Goal: Information Seeking & Learning: Understand process/instructions

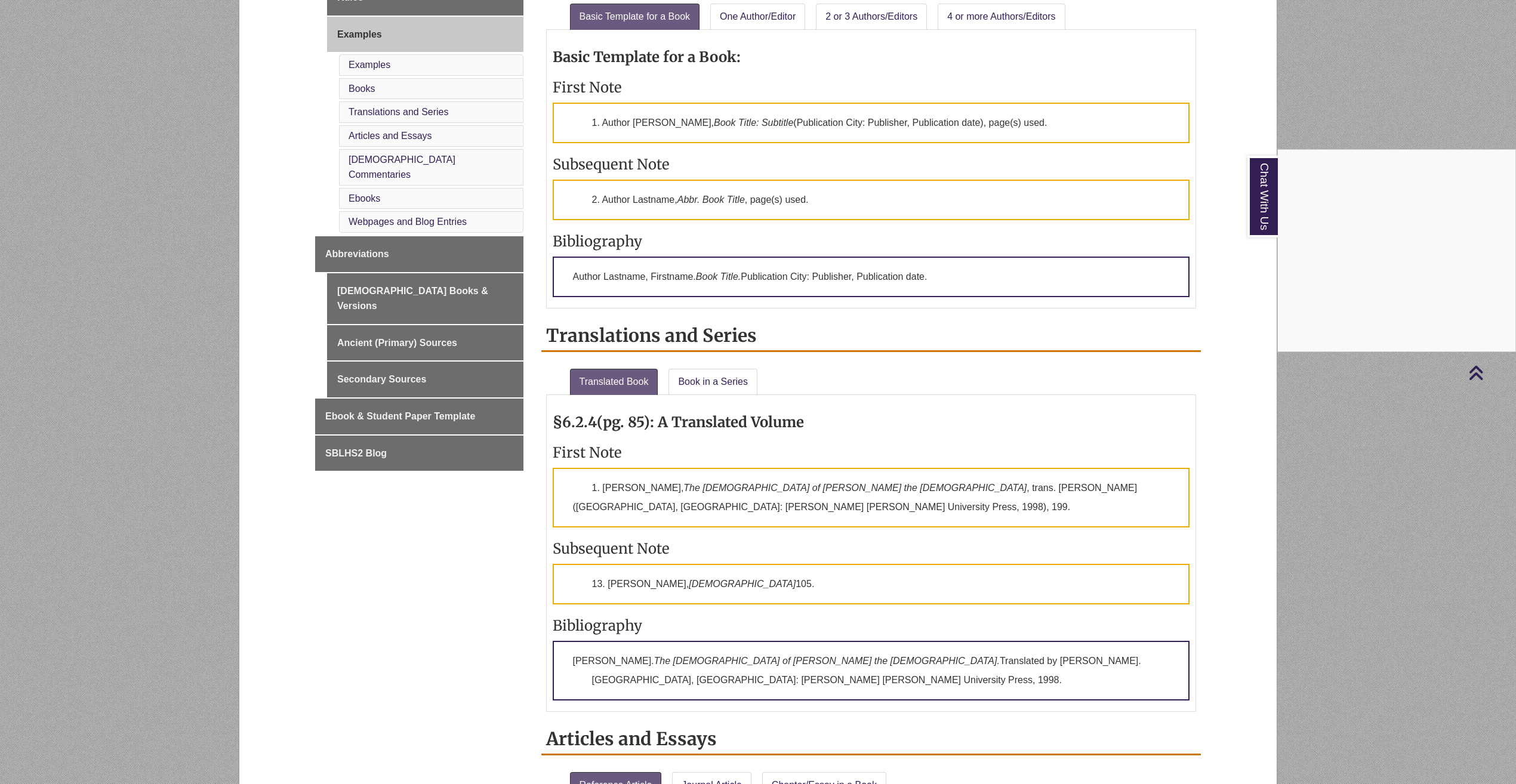
scroll to position [417, 0]
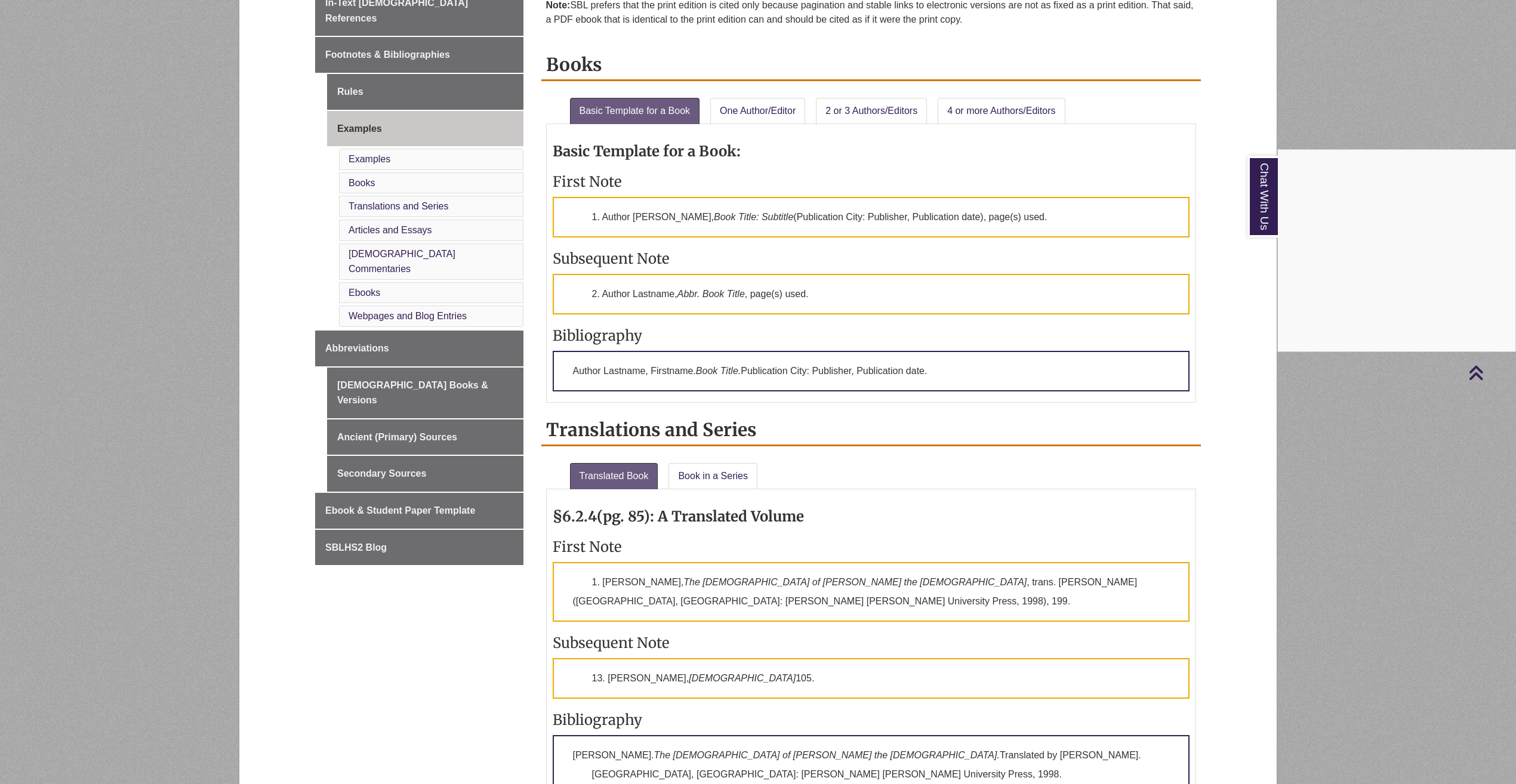
drag, startPoint x: 603, startPoint y: 213, endPoint x: 837, endPoint y: 221, distance: 234.1
click at [837, 221] on div "Chat With Us" at bounding box center [758, 392] width 1516 height 784
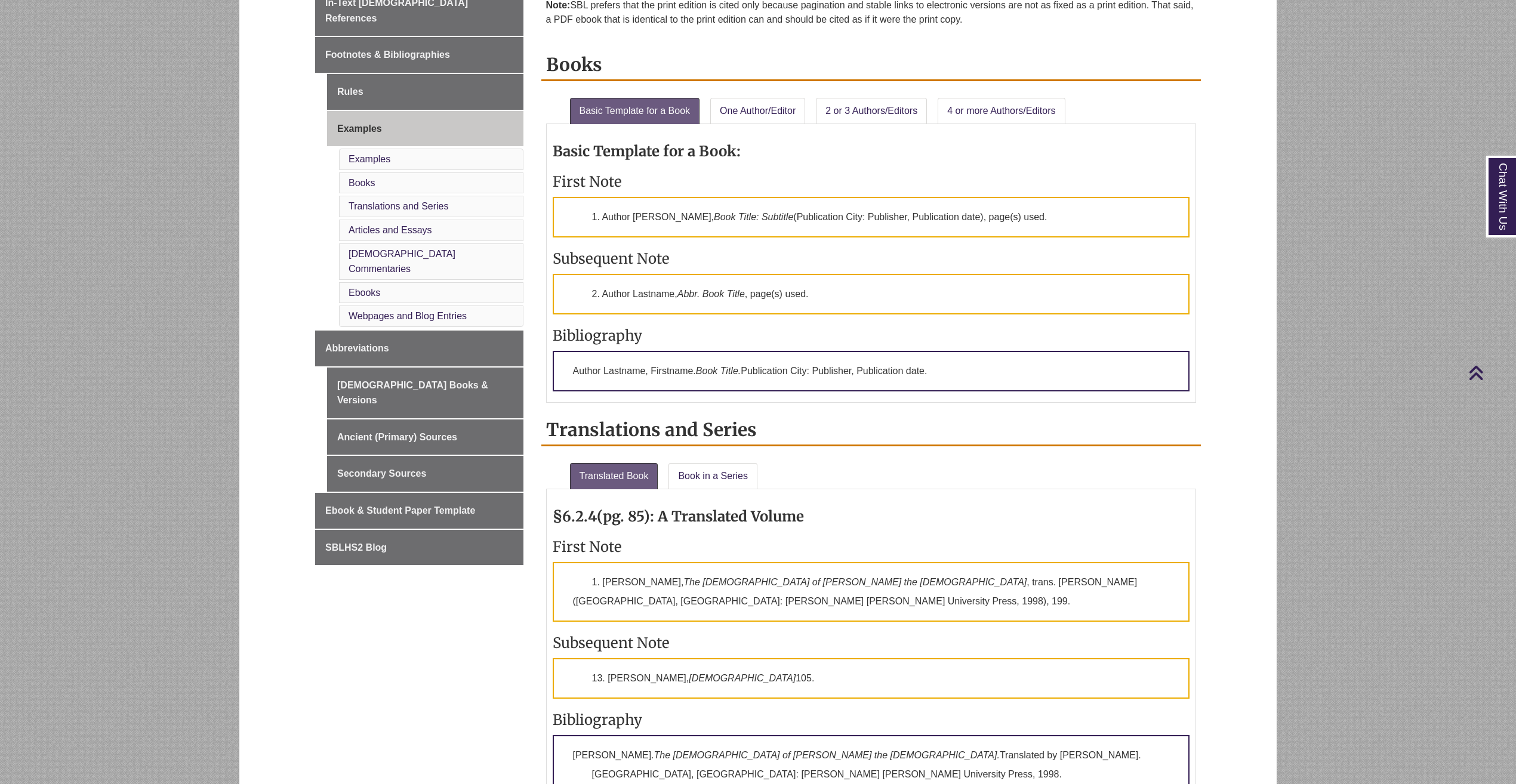
click at [837, 221] on p "1. Author Firstname Lastname, Book Title: Subtitle (Publication City: Publisher…" at bounding box center [871, 217] width 637 height 40
drag, startPoint x: 837, startPoint y: 221, endPoint x: 855, endPoint y: 271, distance: 53.1
click at [855, 271] on div "Basic Template for a Book: First Note 1. Author Firstname Lastname, Book Title:…" at bounding box center [871, 262] width 637 height 266
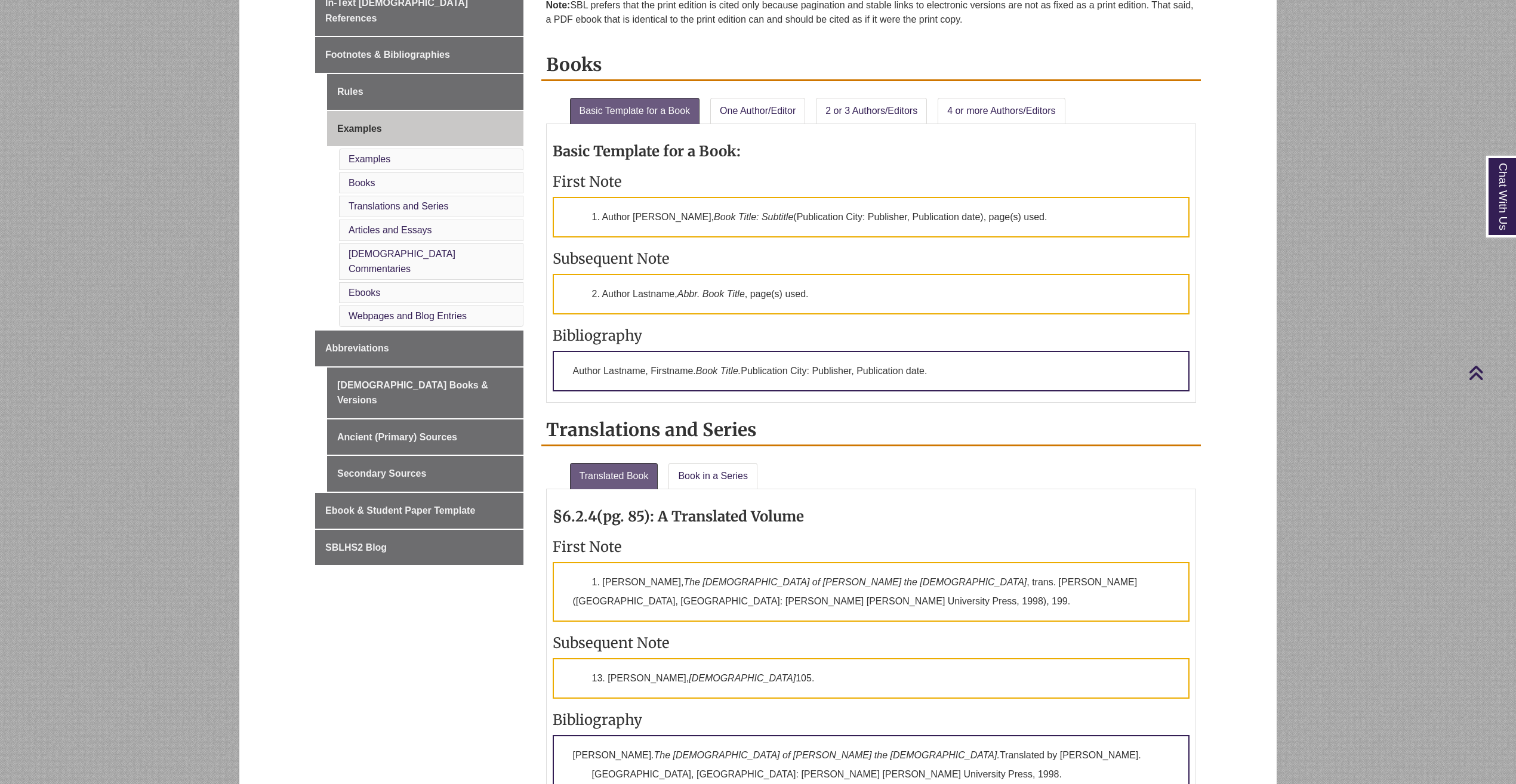
drag, startPoint x: 604, startPoint y: 217, endPoint x: 1076, endPoint y: 213, distance: 472.0
click at [1076, 213] on p "1. Author Firstname Lastname, Book Title: Subtitle (Publication City: Publisher…" at bounding box center [871, 217] width 637 height 40
copy p "Author Firstname Lastname, Book Title: Subtitle (Publication City: Publisher, P…"
drag, startPoint x: 1310, startPoint y: 427, endPoint x: 1303, endPoint y: 427, distance: 7.0
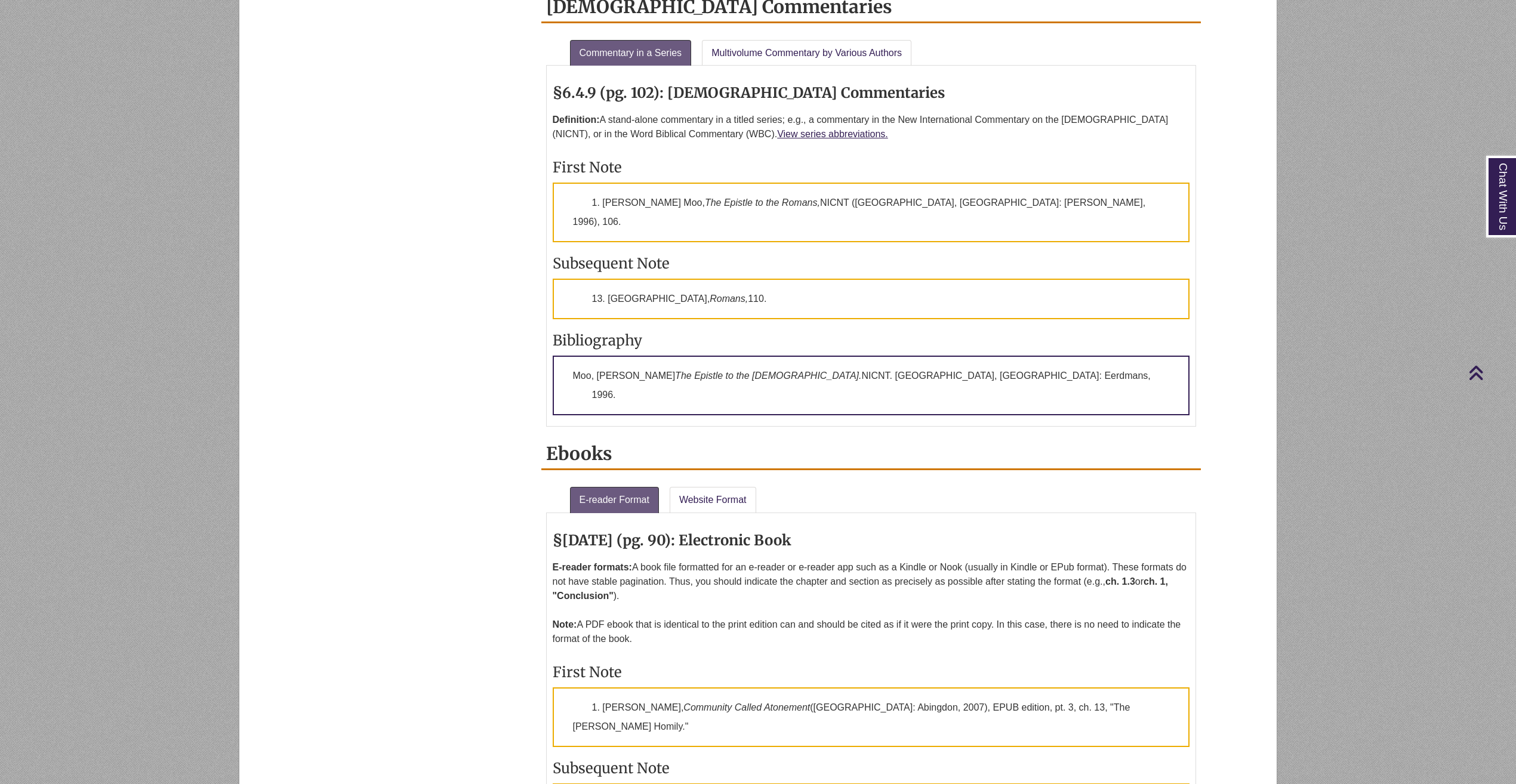
scroll to position [1670, 0]
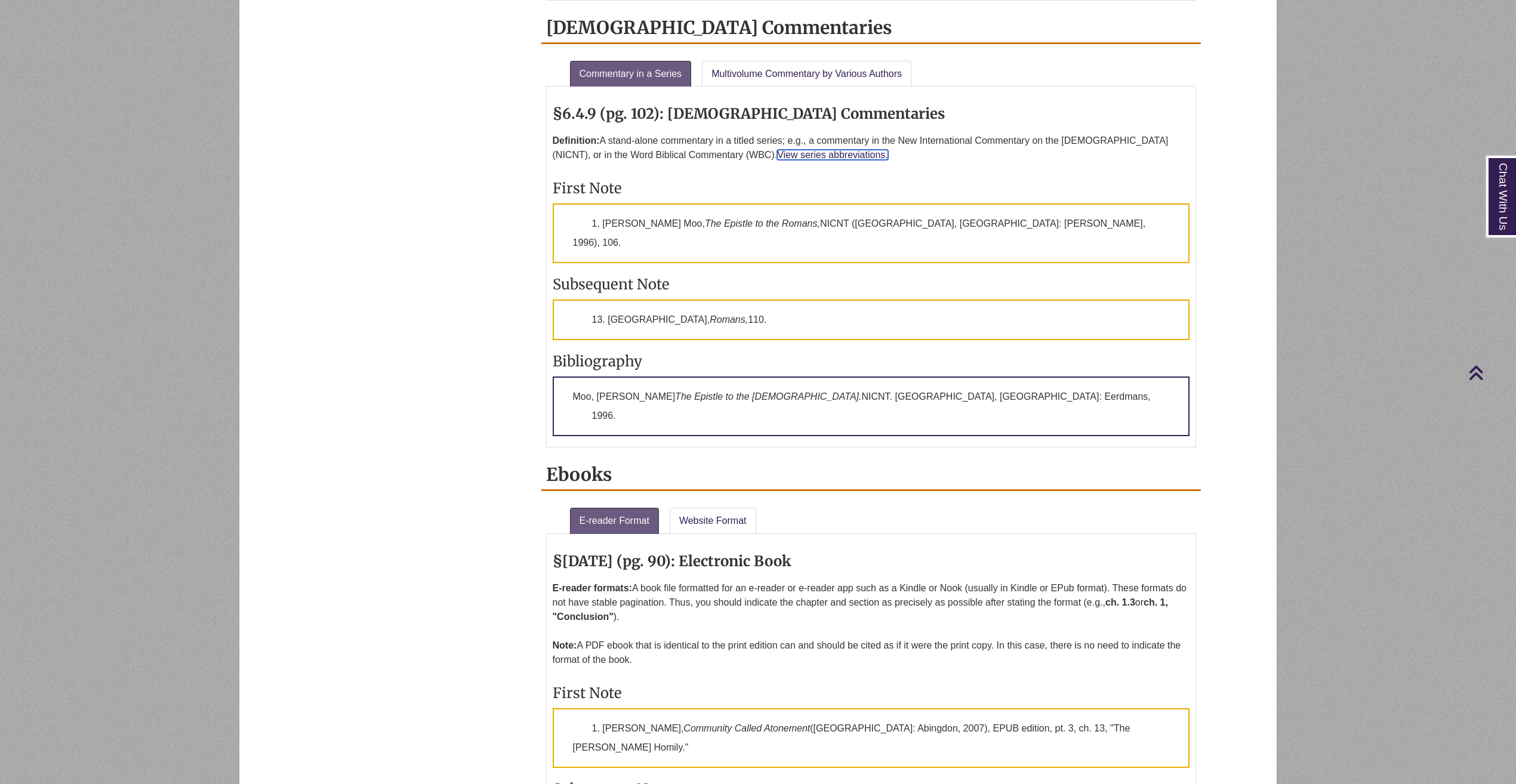
click at [777, 151] on link "View series abbreviations." at bounding box center [832, 155] width 111 height 10
click at [803, 211] on p "1. Douglas J. Moo, The Epistle to the Romans, NICNT (Grand Rapids, MI: Eerdmans…" at bounding box center [871, 232] width 637 height 59
drag, startPoint x: 1032, startPoint y: 222, endPoint x: 582, endPoint y: 227, distance: 450.0
click at [582, 227] on p "1. Douglas J. Moo, The Epistle to the Romans, NICNT (Grand Rapids, MI: Eerdmans…" at bounding box center [871, 232] width 637 height 59
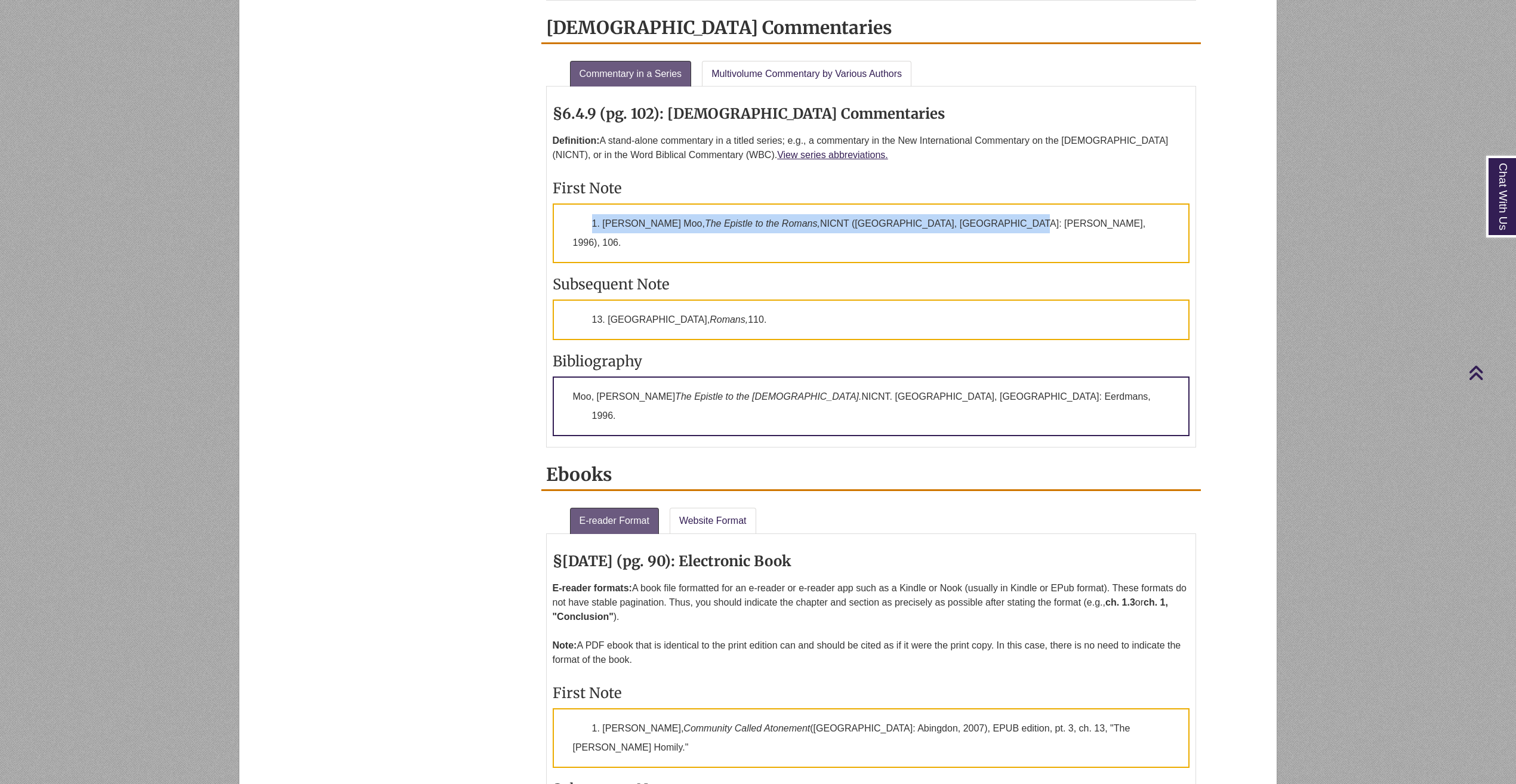
drag, startPoint x: 582, startPoint y: 227, endPoint x: 977, endPoint y: 200, distance: 395.9
click at [977, 200] on div "§6.4.9 (pg. 102): Bible Commentaries Definition: A stand-alone commentary in a …" at bounding box center [871, 266] width 637 height 349
drag, startPoint x: 977, startPoint y: 200, endPoint x: 1011, endPoint y: 211, distance: 35.7
click at [1011, 211] on p "1. Douglas J. Moo, The Epistle to the Romans, NICNT (Grand Rapids, MI: Eerdmans…" at bounding box center [871, 232] width 637 height 59
drag, startPoint x: 907, startPoint y: 229, endPoint x: 549, endPoint y: 223, distance: 358.1
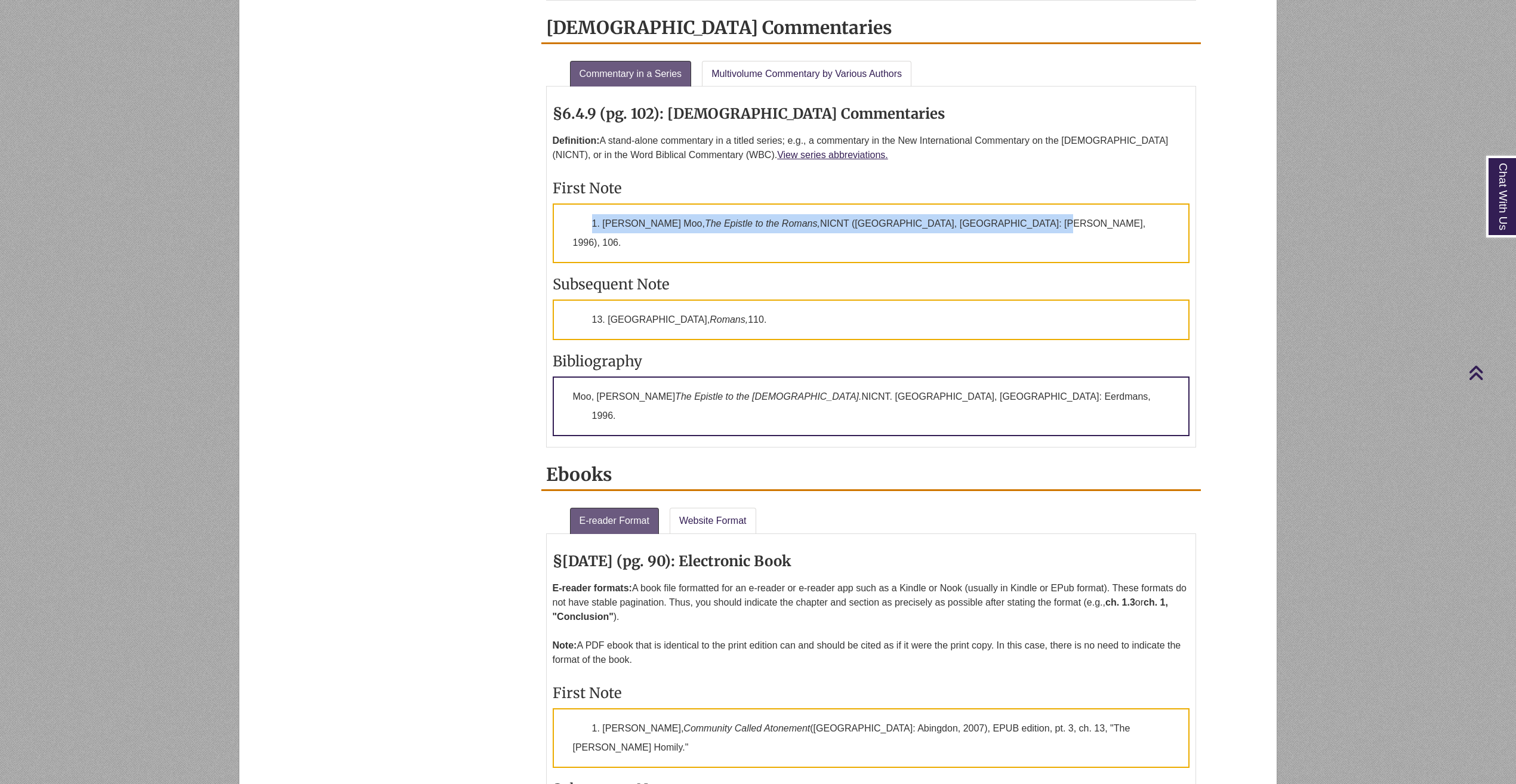
click at [549, 223] on div "§6.4.9 (pg. 102): Bible Commentaries Definition: A stand-alone commentary in a …" at bounding box center [871, 267] width 651 height 361
click at [588, 245] on div "§6.4.9 (pg. 102): Bible Commentaries Definition: A stand-alone commentary in a …" at bounding box center [871, 266] width 637 height 349
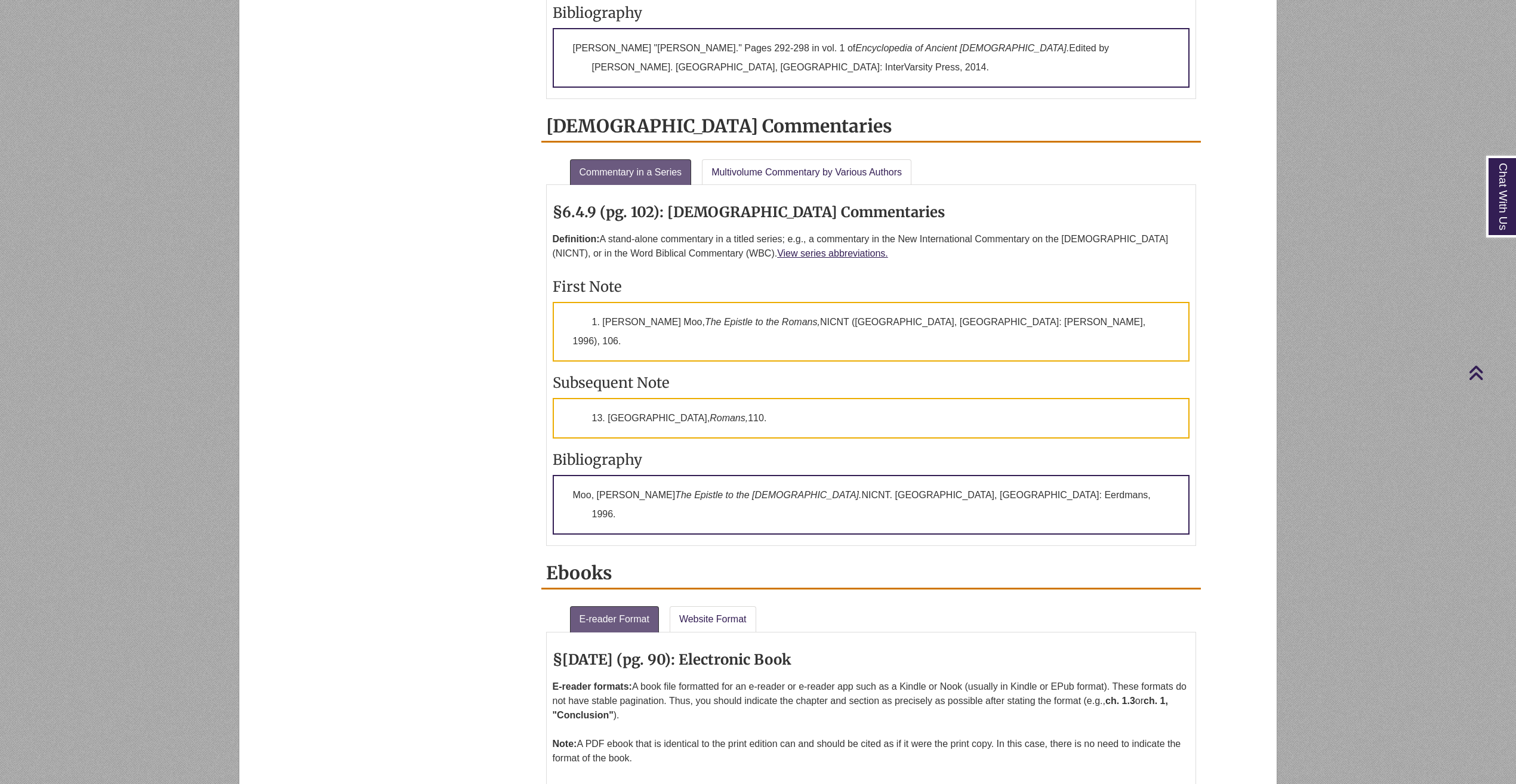
scroll to position [1551, 0]
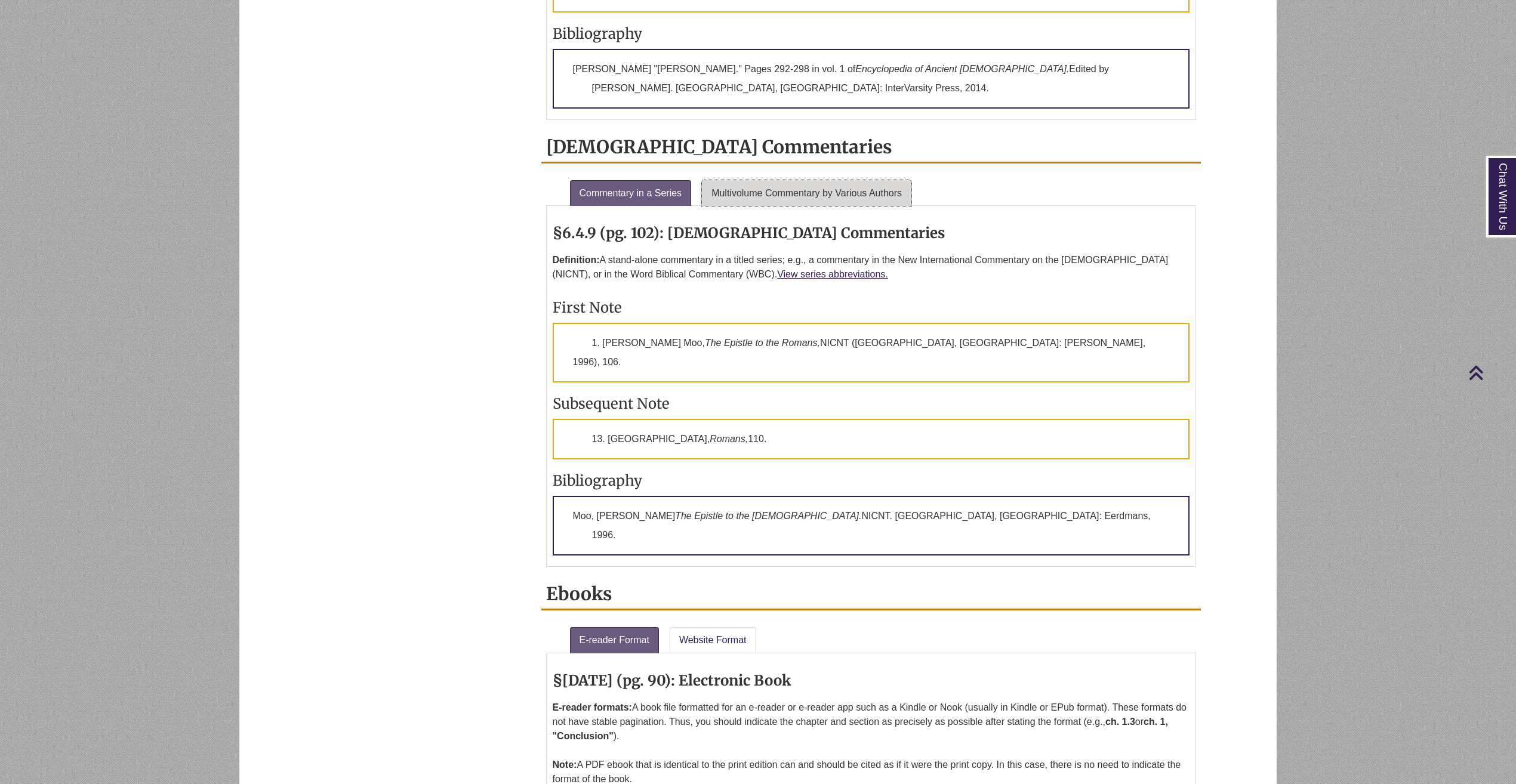
click at [762, 188] on link "Multivolume Commentary by Various Authors" at bounding box center [806, 193] width 209 height 27
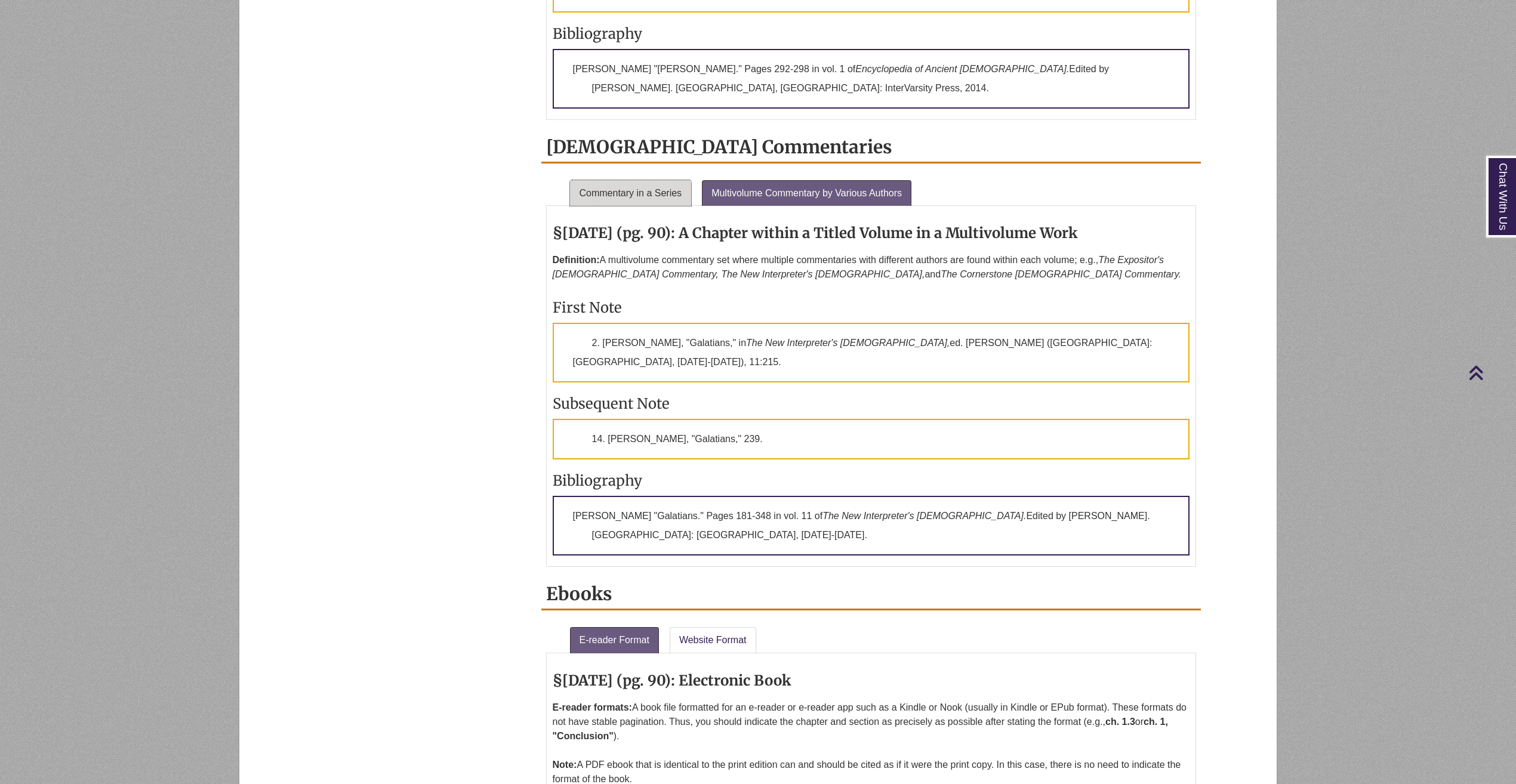
click at [662, 193] on link "Commentary in a Series" at bounding box center [630, 193] width 121 height 27
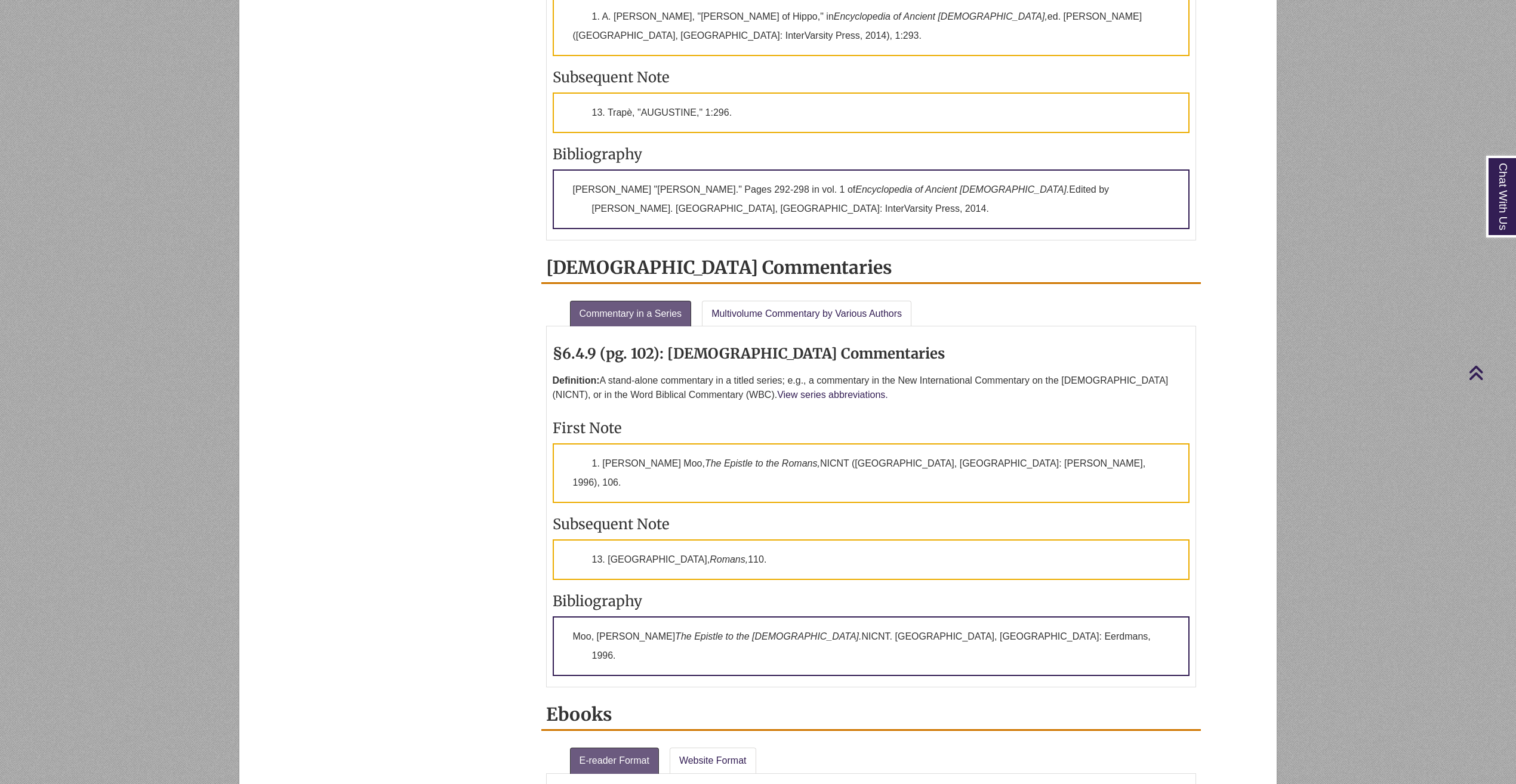
scroll to position [1432, 0]
drag, startPoint x: 603, startPoint y: 461, endPoint x: 671, endPoint y: 464, distance: 68.1
click at [671, 464] on p "1. Douglas J. Moo, The Epistle to the Romans, NICNT (Grand Rapids, MI: Eerdmans…" at bounding box center [871, 472] width 637 height 59
click at [1212, 152] on div "About General Issues In-Text Biblical References Footnotes & Bibliographies Rul…" at bounding box center [758, 242] width 1038 height 2701
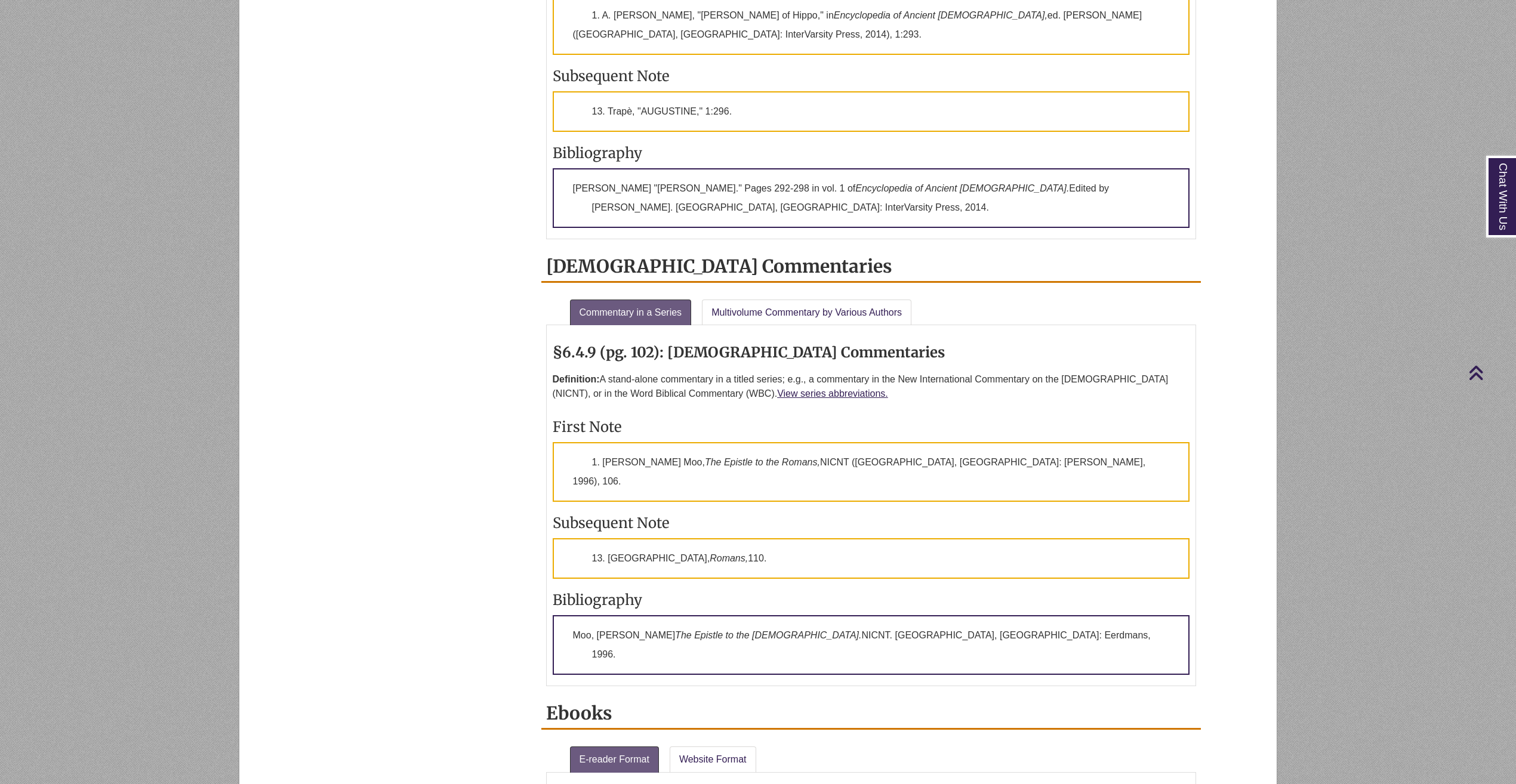
scroll to position [1491, 0]
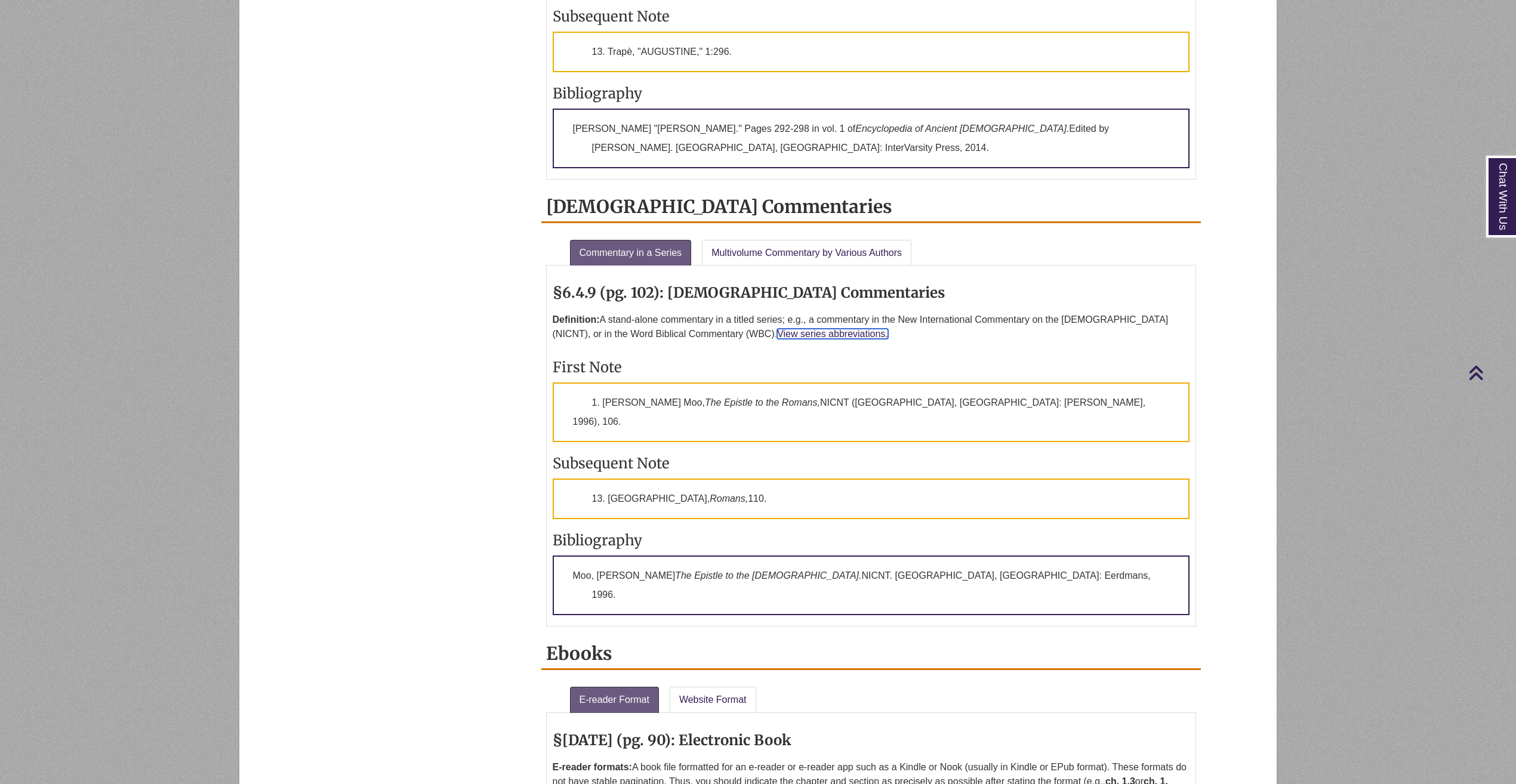
click at [789, 336] on link "View series abbreviations." at bounding box center [832, 334] width 111 height 10
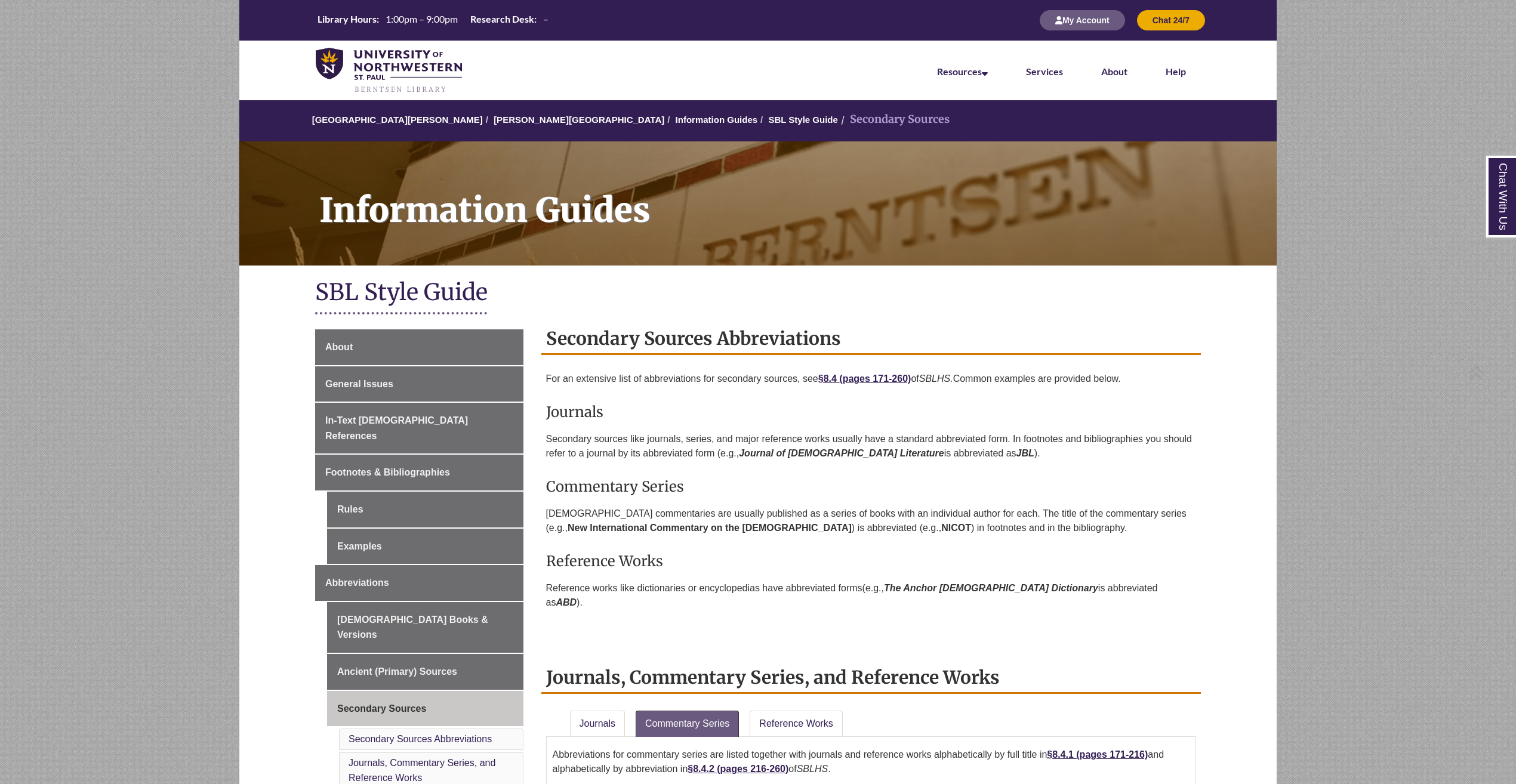
scroll to position [728, 0]
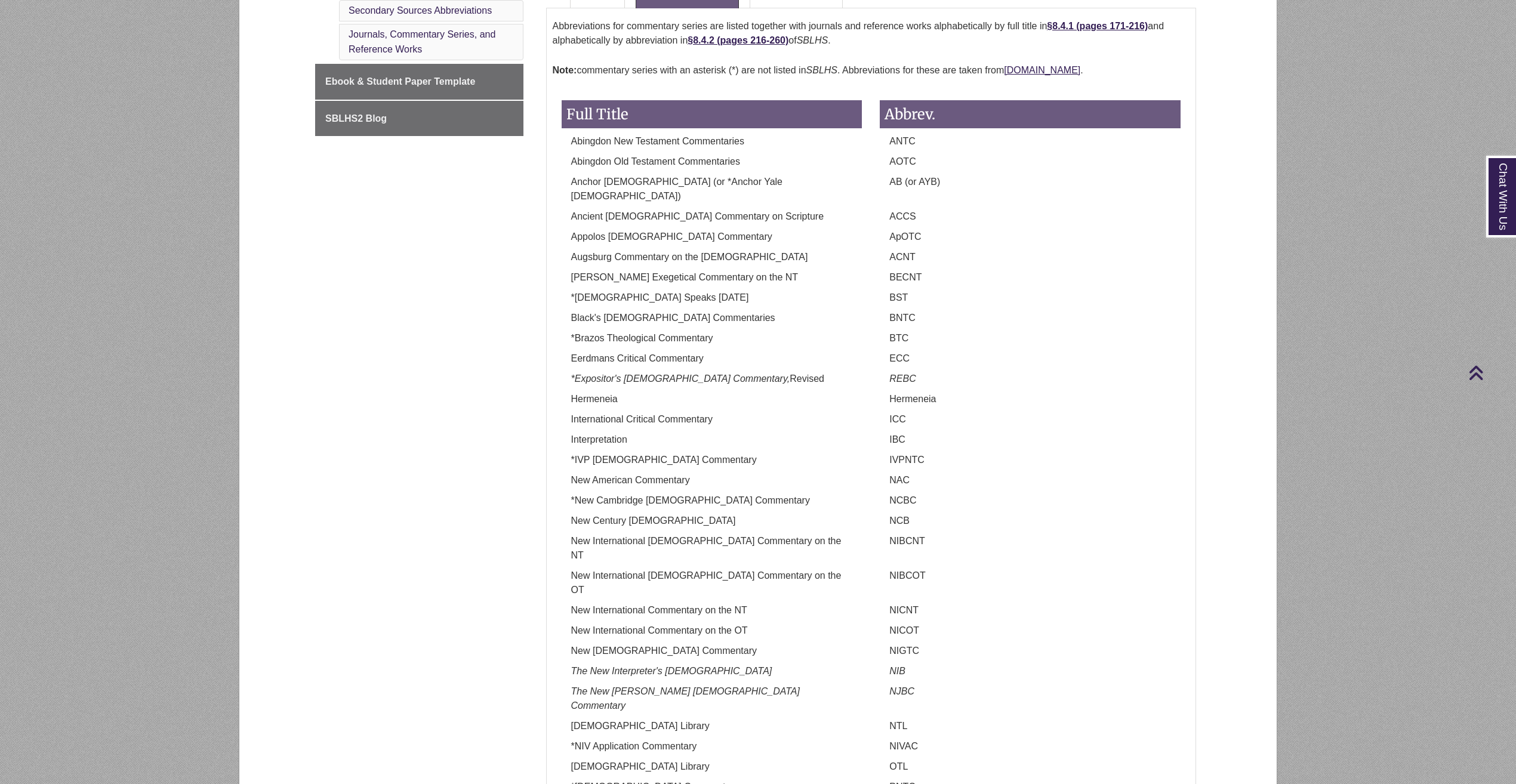
scroll to position [728, 0]
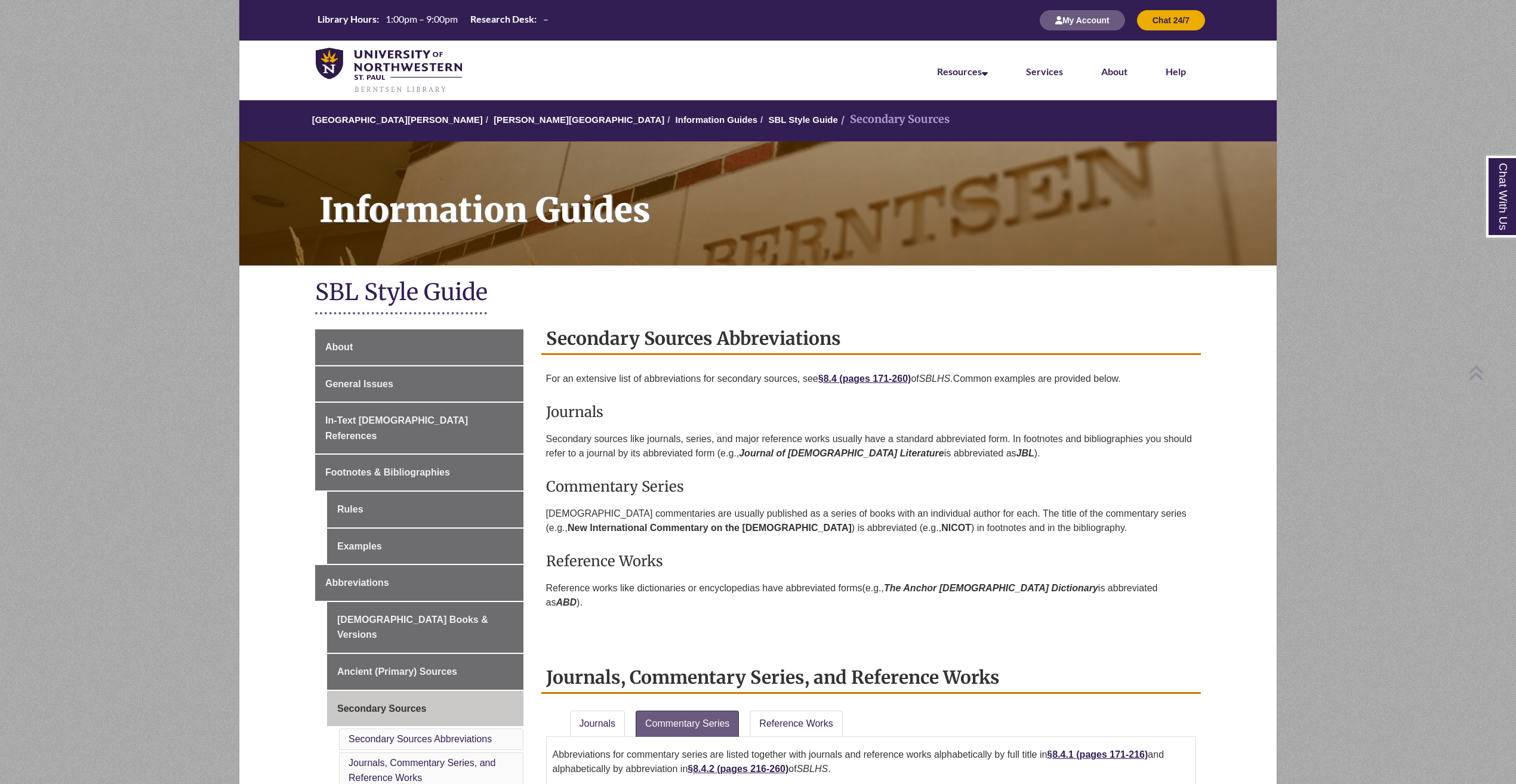
scroll to position [728, 0]
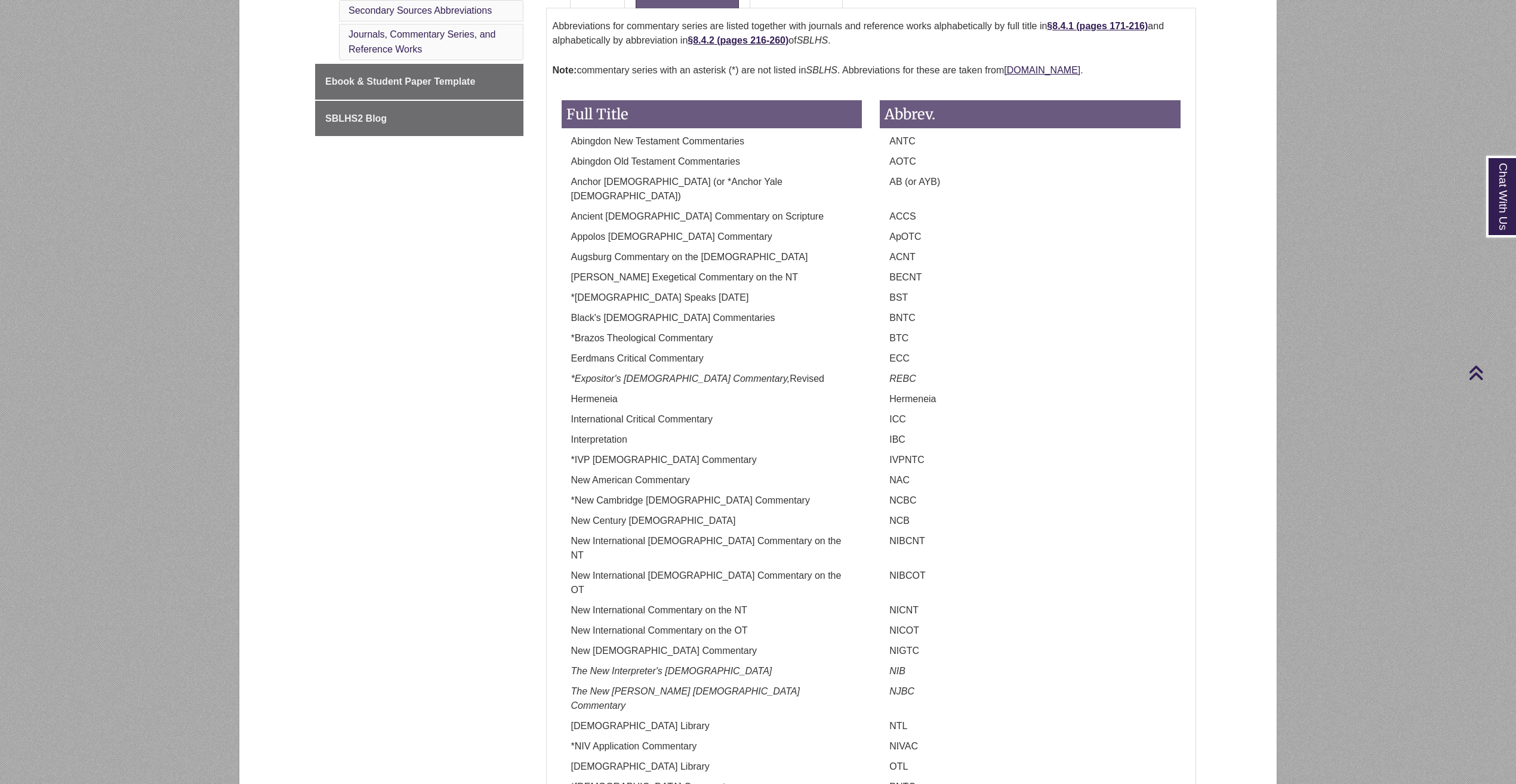
click at [786, 351] on div "Eerdmans Critical Commentary" at bounding box center [712, 361] width 319 height 21
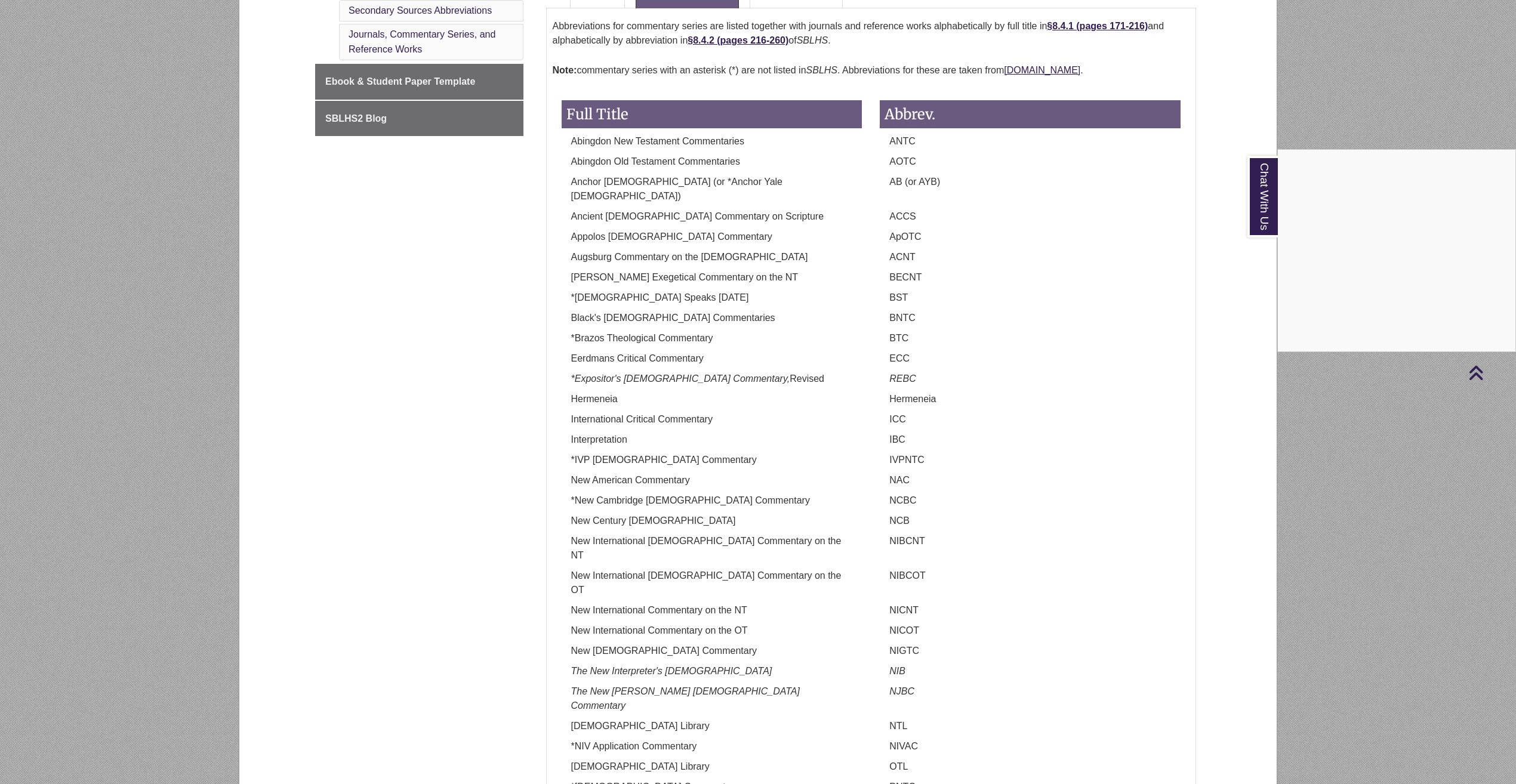
click at [1082, 191] on div "Chat With Us" at bounding box center [758, 392] width 1516 height 784
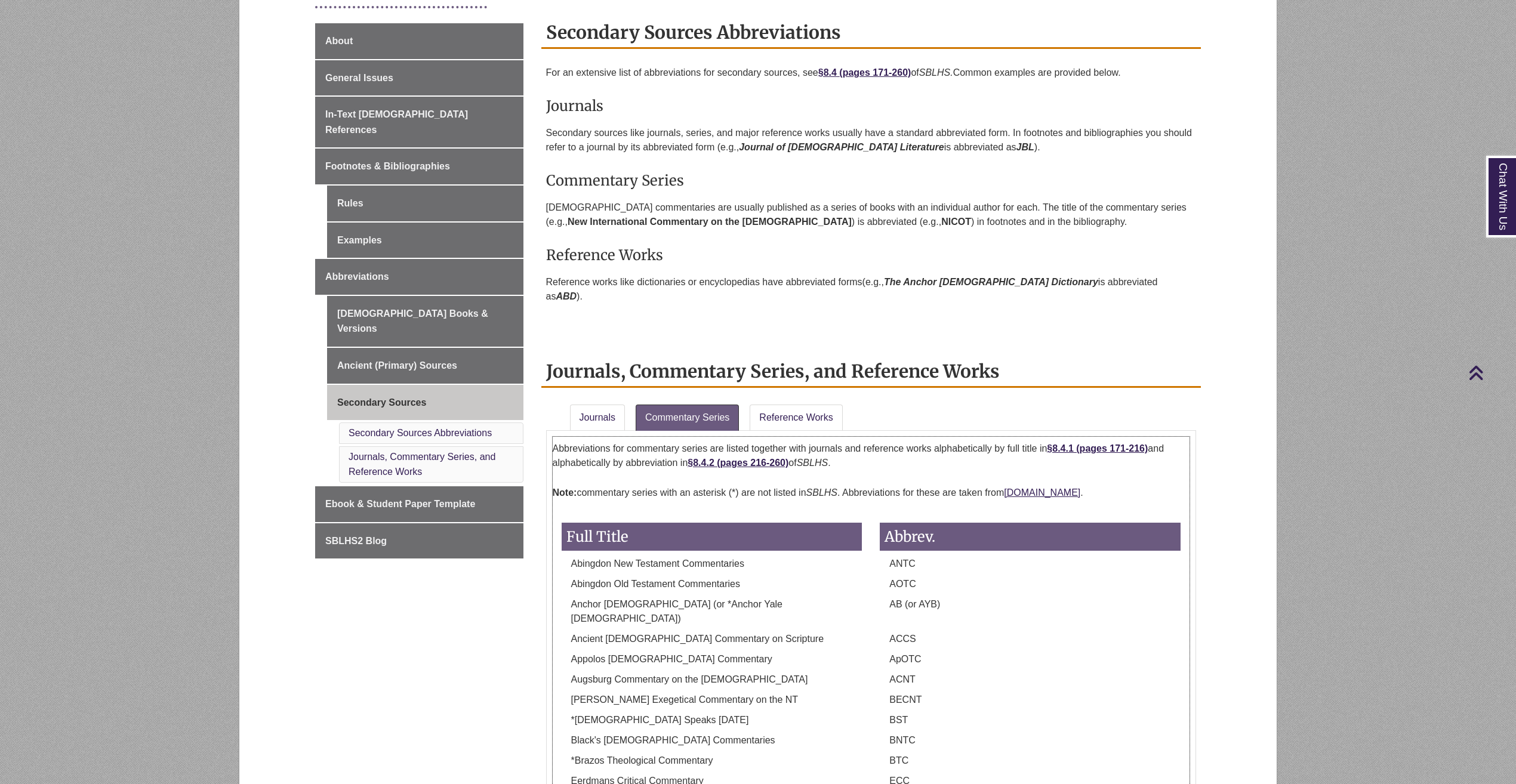
drag, startPoint x: 919, startPoint y: 367, endPoint x: 986, endPoint y: 216, distance: 165.2
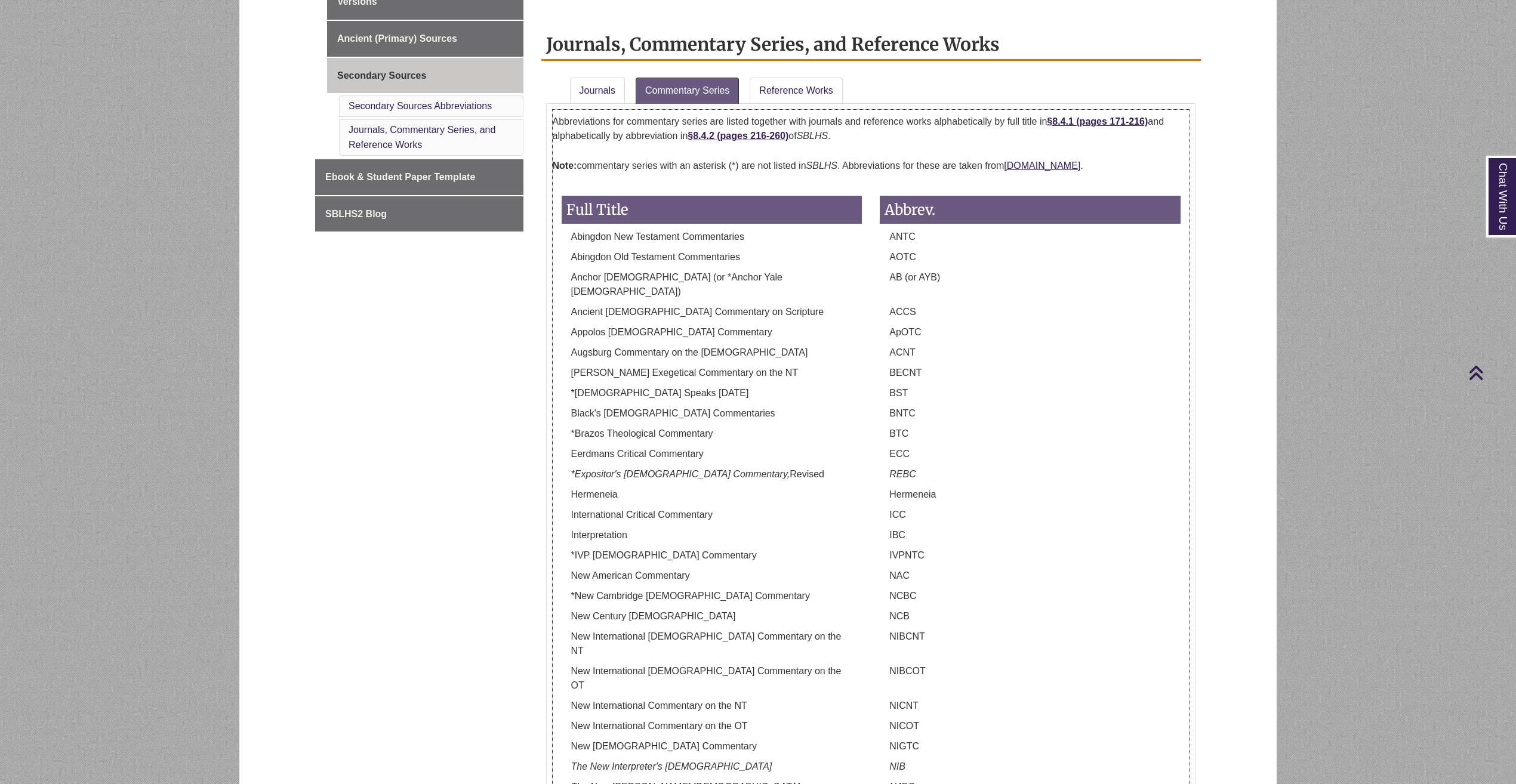
scroll to position [617, 0]
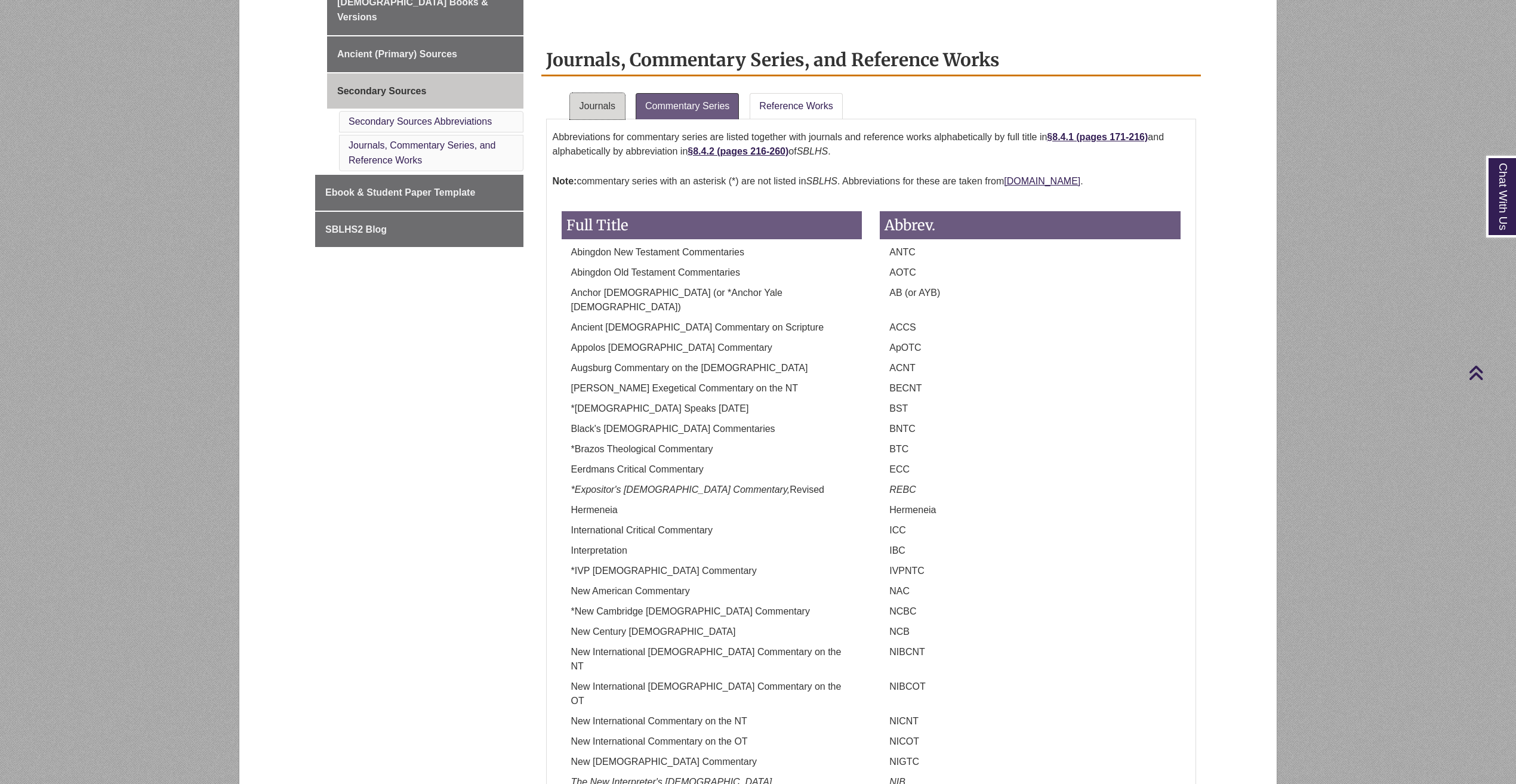
click at [598, 93] on link "Journals" at bounding box center [597, 106] width 55 height 27
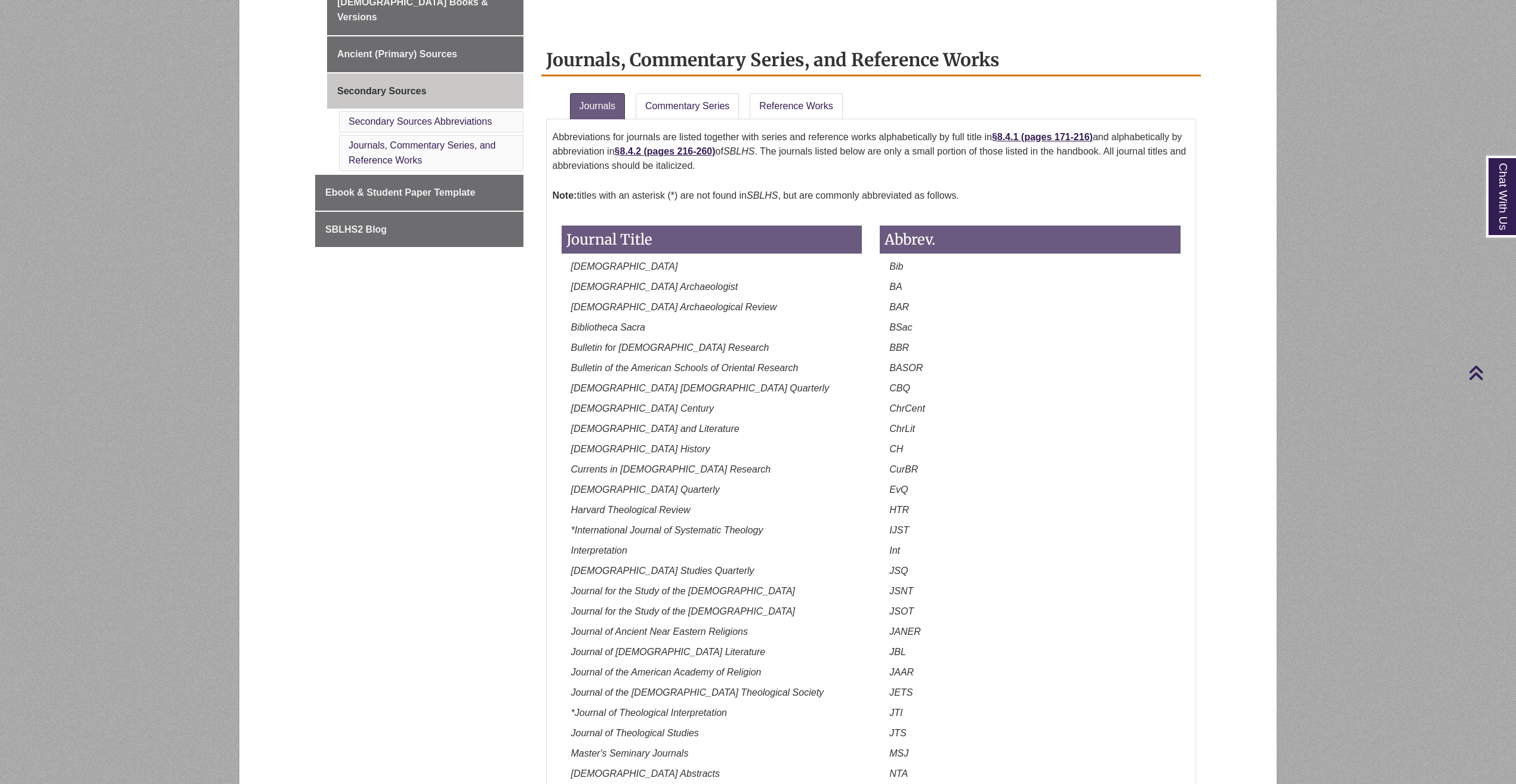
click at [796, 120] on div "Abbreviations for journals are listed together with series and reference works …" at bounding box center [871, 608] width 651 height 978
click at [801, 102] on link "Reference Works" at bounding box center [795, 106] width 92 height 27
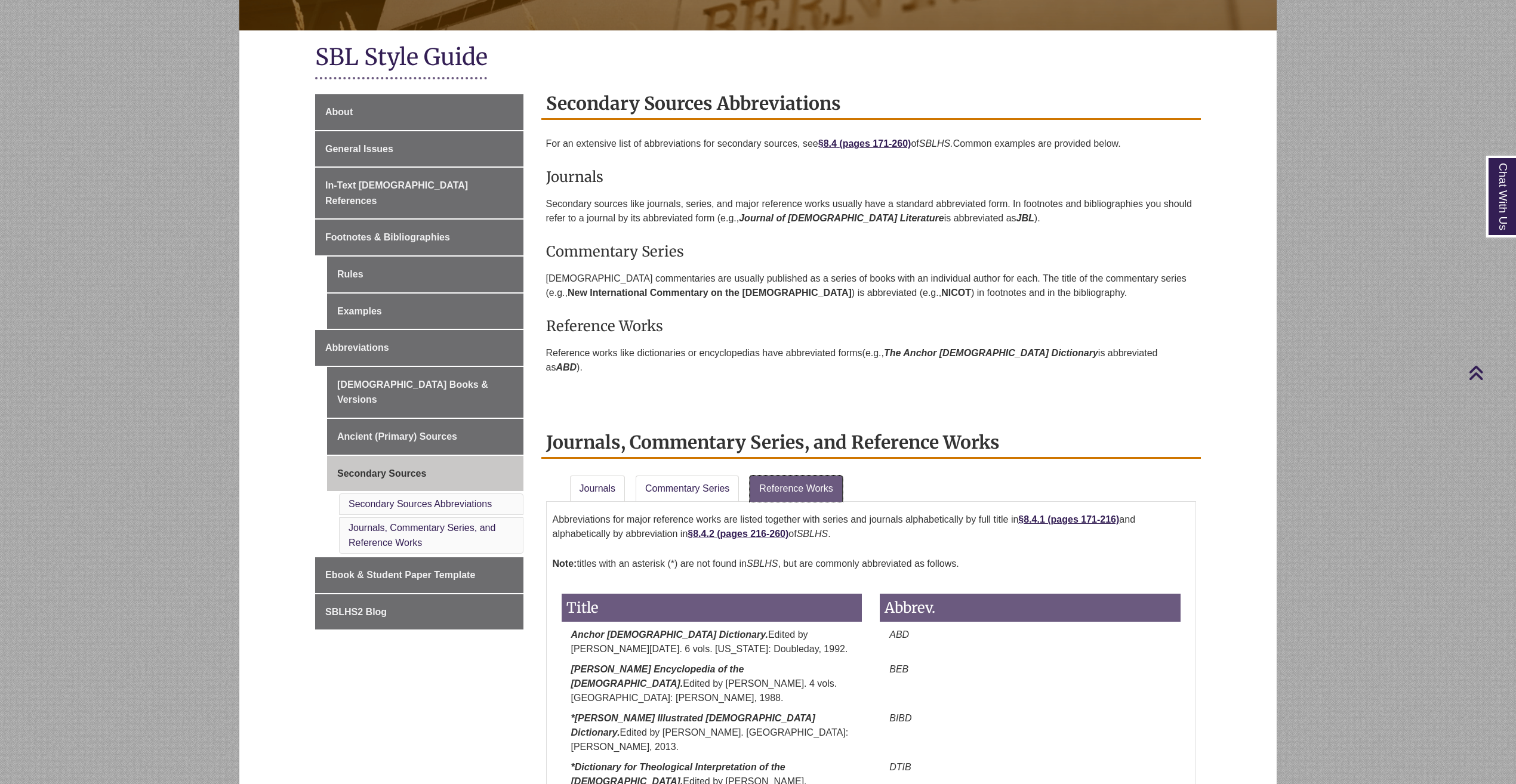
scroll to position [260, 0]
